Goal: Information Seeking & Learning: Learn about a topic

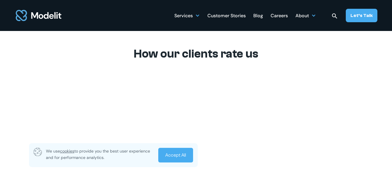
scroll to position [1783, 0]
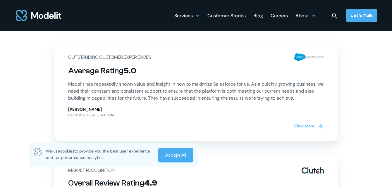
click at [190, 150] on link "Accept All" at bounding box center [175, 155] width 35 height 15
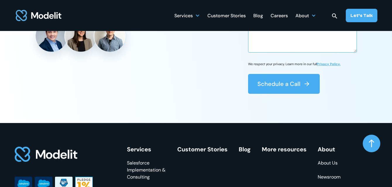
scroll to position [2134, 0]
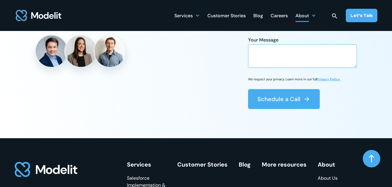
click at [309, 15] on div "About" at bounding box center [301, 16] width 13 height 11
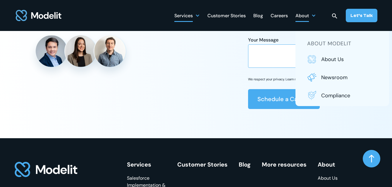
click at [197, 14] on div at bounding box center [197, 15] width 5 height 5
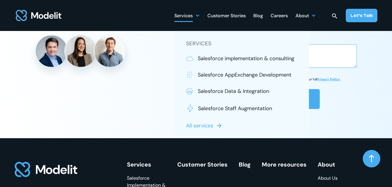
click at [196, 13] on div "Services" at bounding box center [186, 15] width 25 height 11
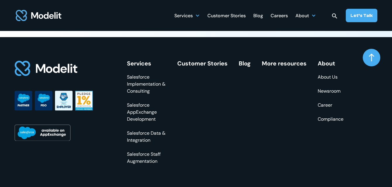
scroll to position [2222, 0]
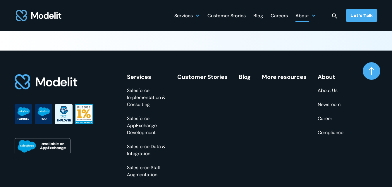
click at [305, 15] on div "About" at bounding box center [301, 16] width 13 height 11
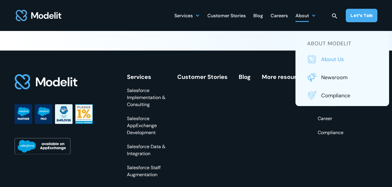
click at [339, 58] on p "About us" at bounding box center [349, 60] width 56 height 8
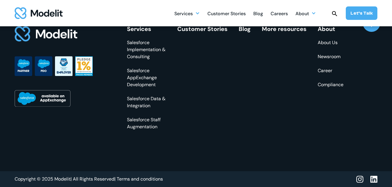
scroll to position [1748, 0]
